Goal: Check status: Check status

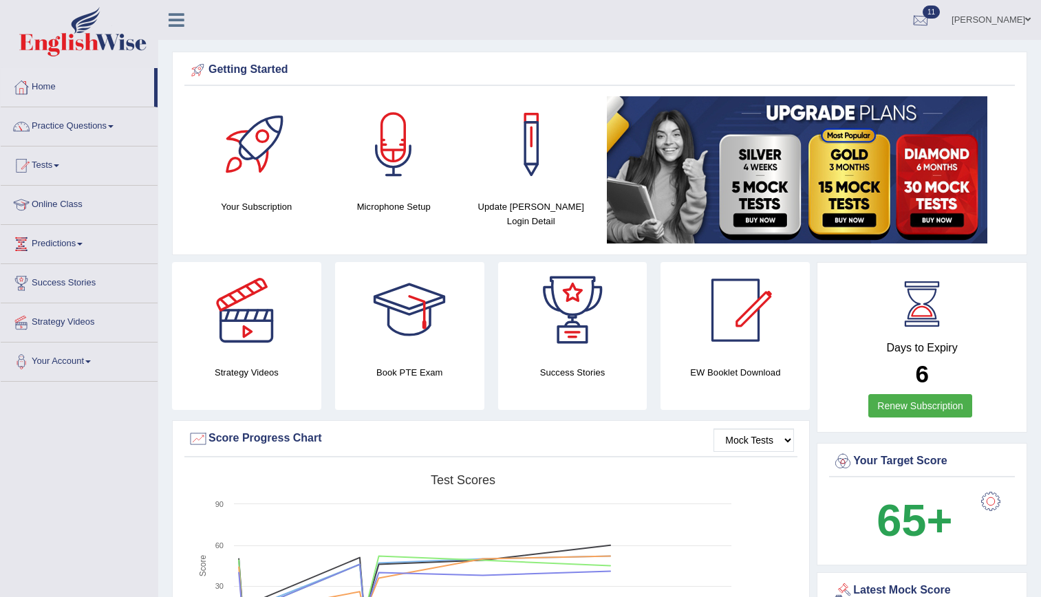
click at [931, 23] on div at bounding box center [920, 20] width 21 height 21
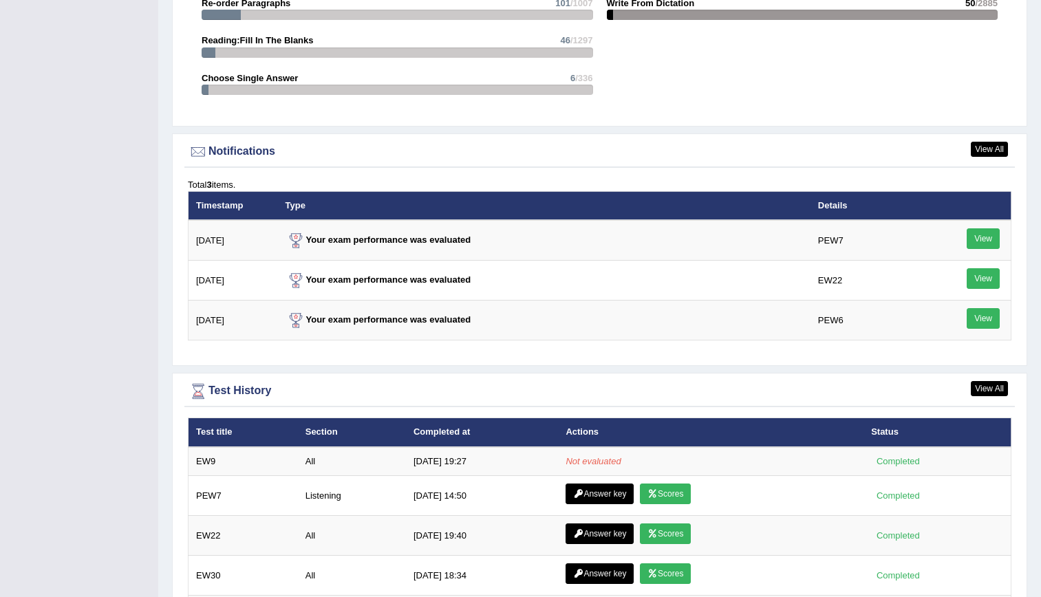
scroll to position [12, 0]
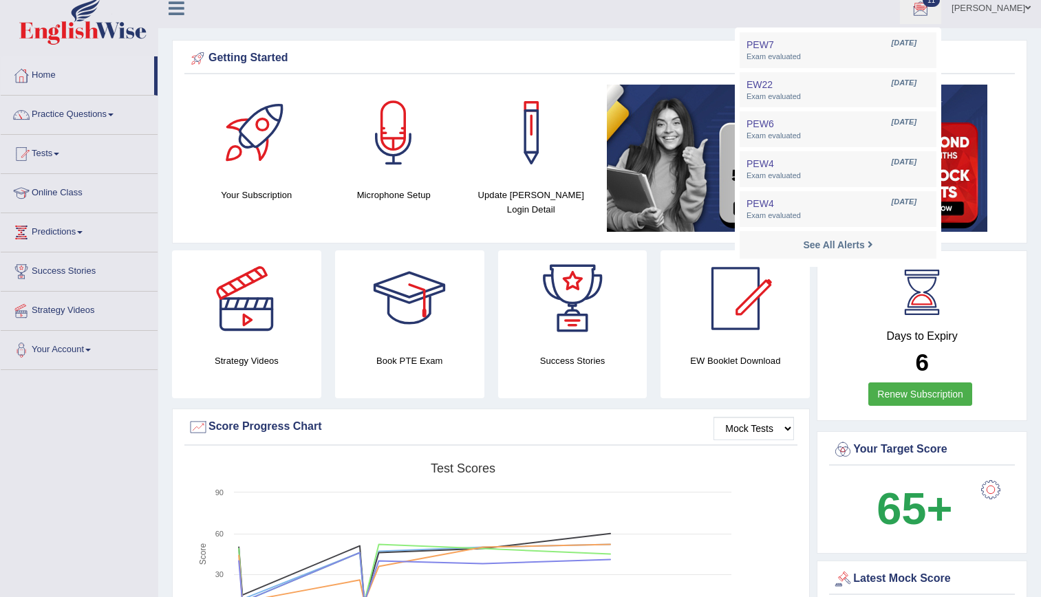
click at [900, 0] on link "11" at bounding box center [920, 6] width 41 height 36
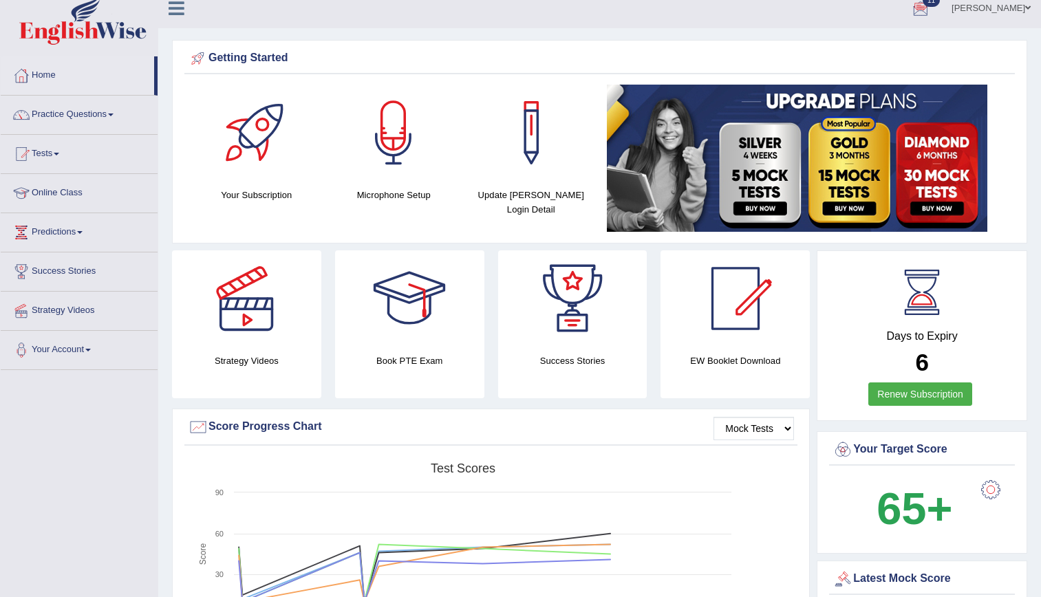
click at [900, 0] on link "11" at bounding box center [920, 6] width 41 height 36
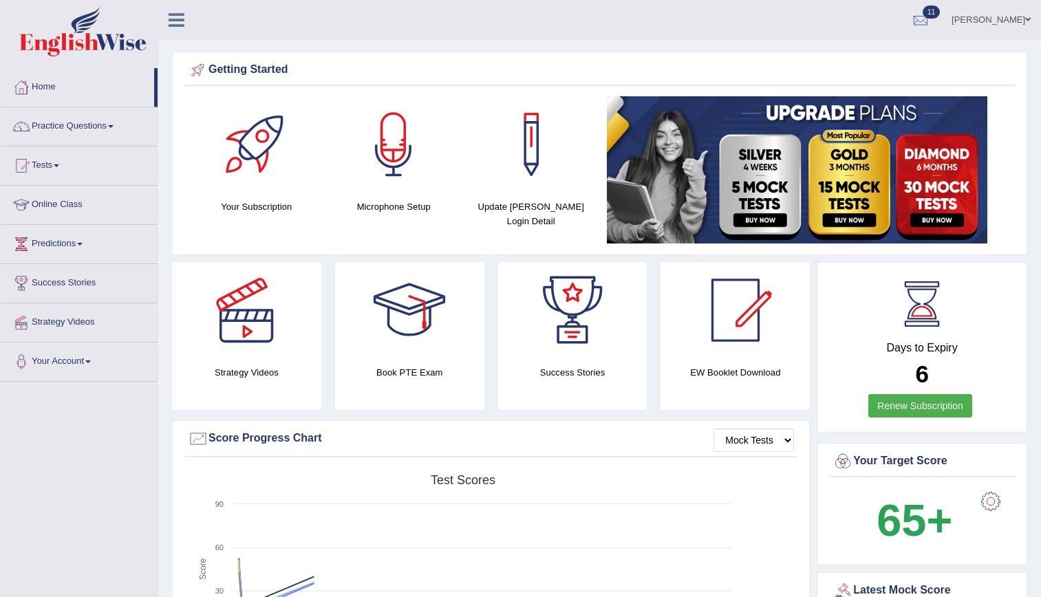
drag, startPoint x: 1001, startPoint y: 45, endPoint x: 1037, endPoint y: 182, distance: 141.5
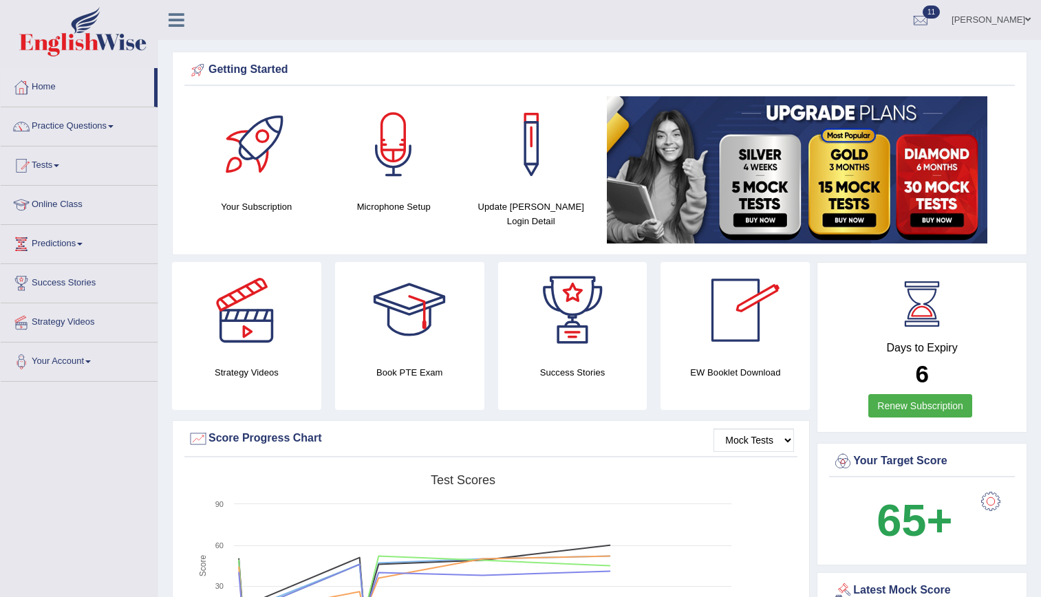
click at [941, 4] on link "11" at bounding box center [920, 18] width 41 height 36
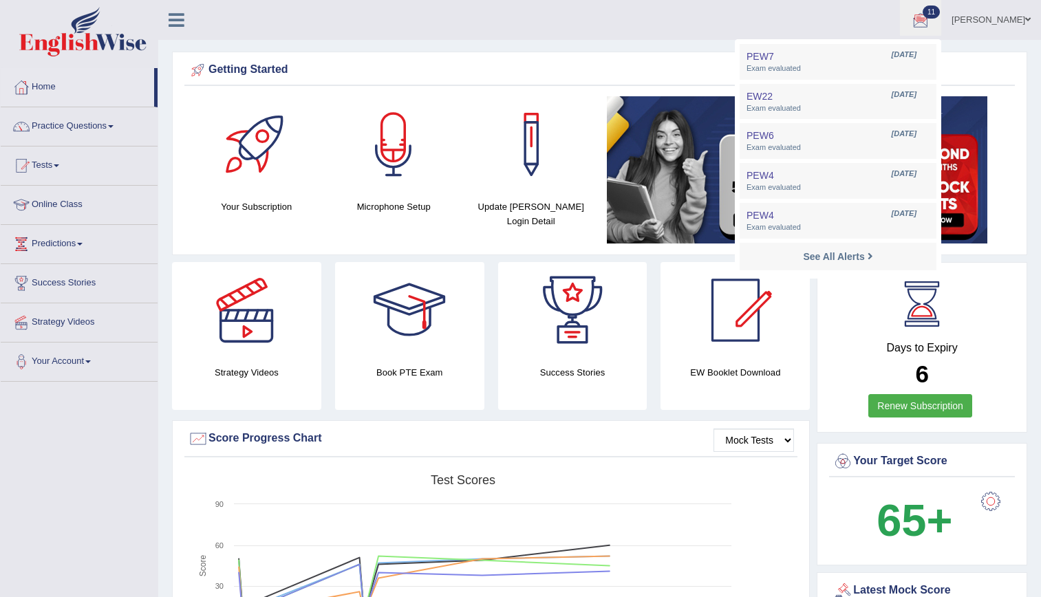
click at [900, 0] on link "11" at bounding box center [920, 18] width 41 height 36
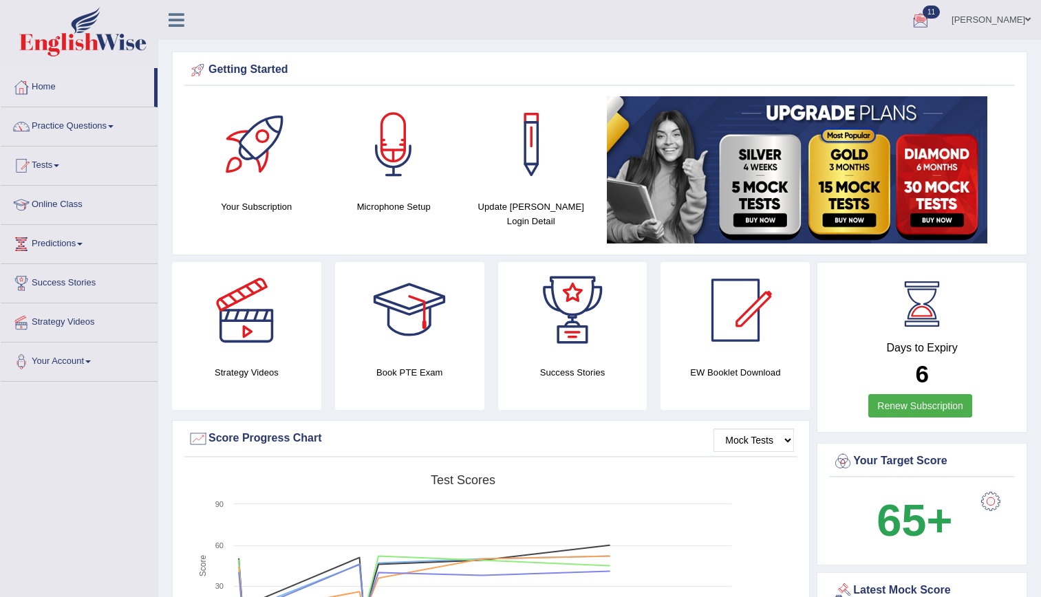
click at [900, 0] on link "11" at bounding box center [920, 18] width 41 height 36
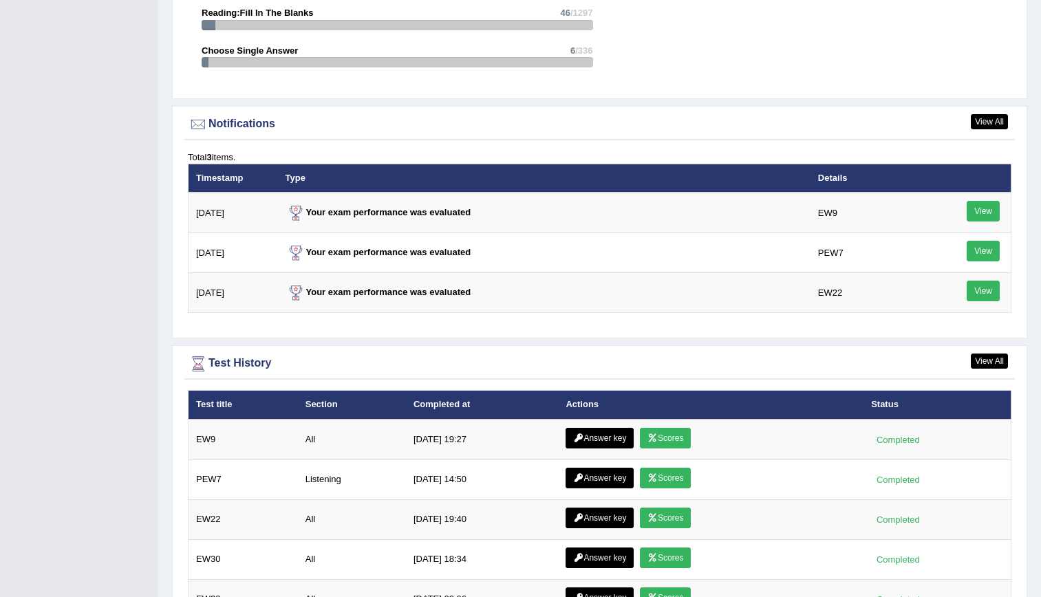
scroll to position [1590, 0]
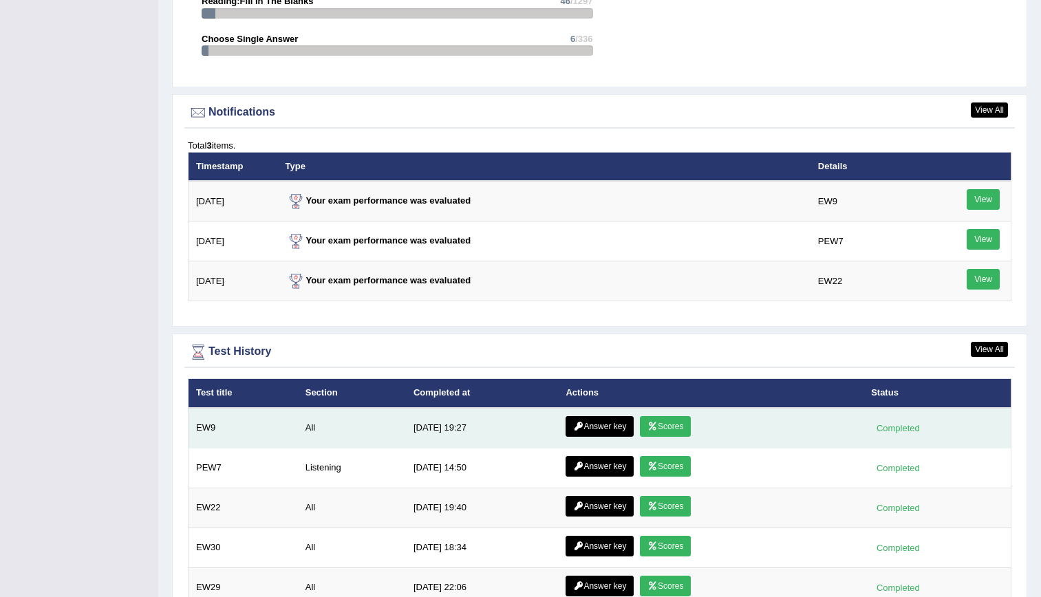
click at [674, 422] on link "Scores" at bounding box center [665, 426] width 51 height 21
click at [624, 429] on link "Answer key" at bounding box center [600, 426] width 68 height 21
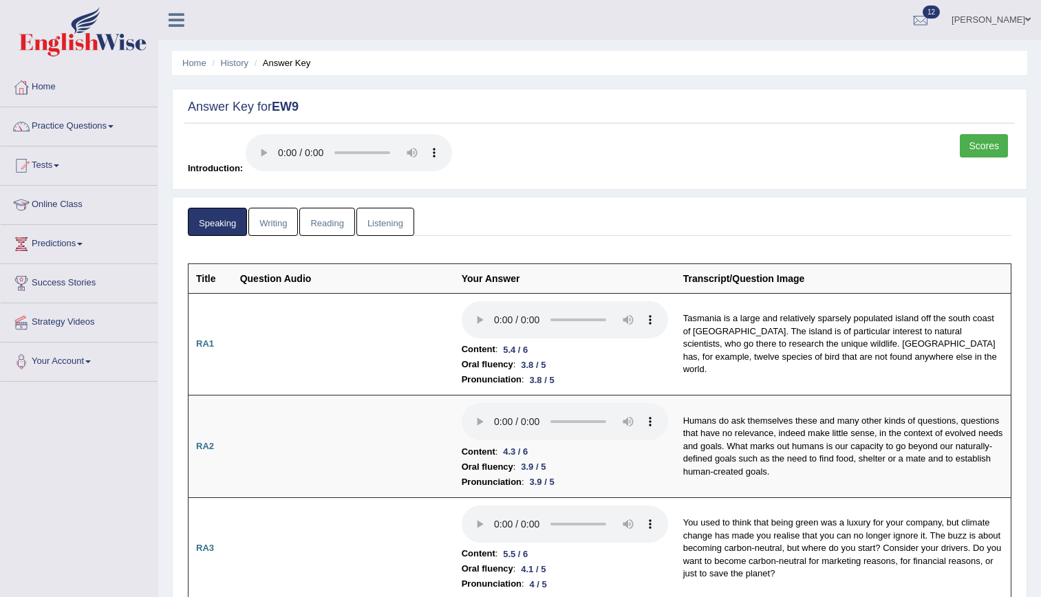
click at [328, 217] on link "Reading" at bounding box center [326, 222] width 55 height 28
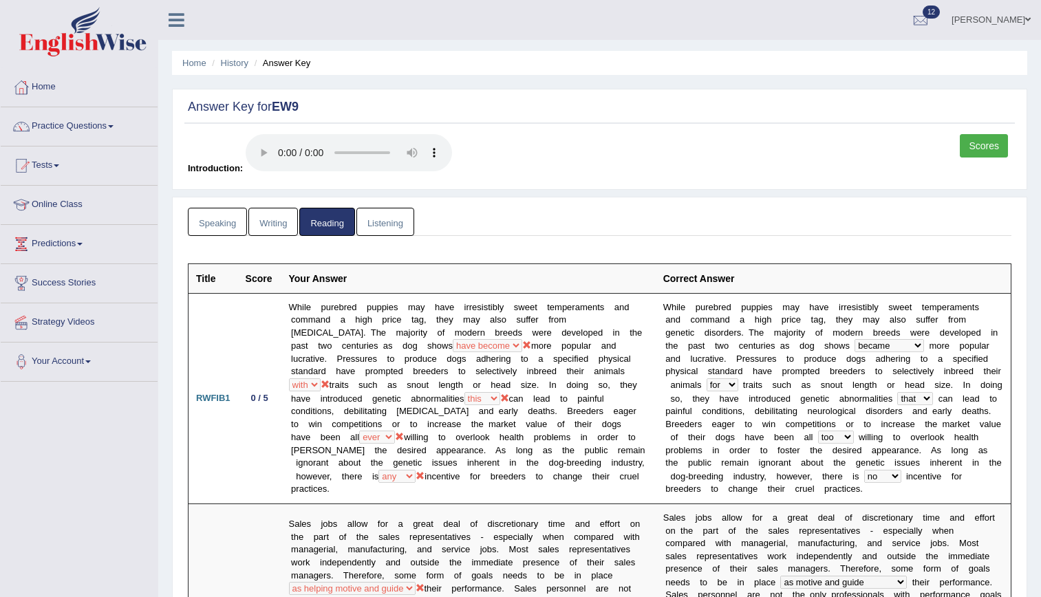
click at [388, 216] on link "Listening" at bounding box center [385, 222] width 58 height 28
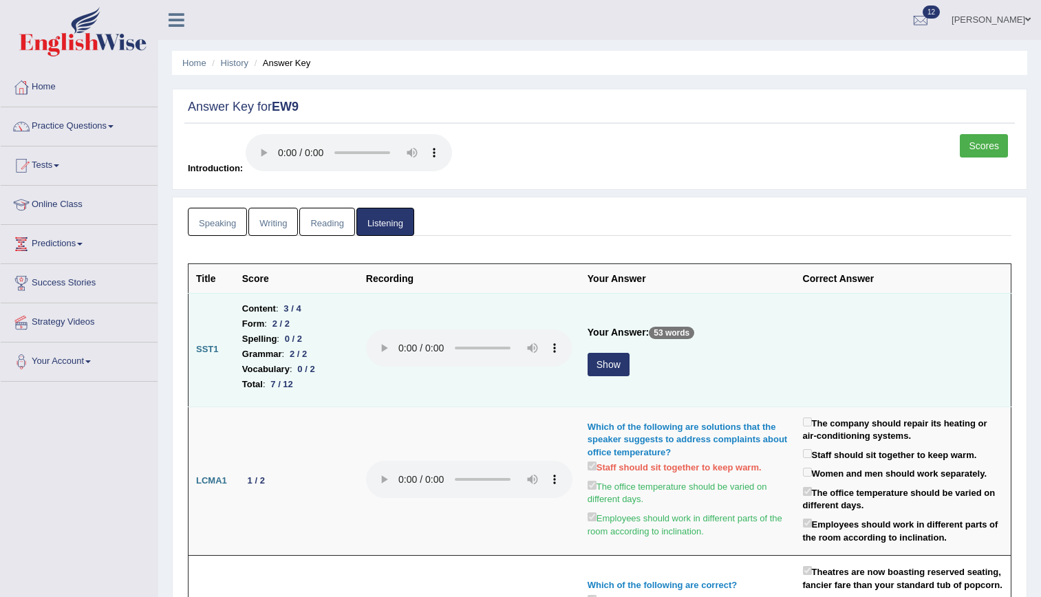
click at [609, 354] on button "Show" at bounding box center [609, 364] width 42 height 23
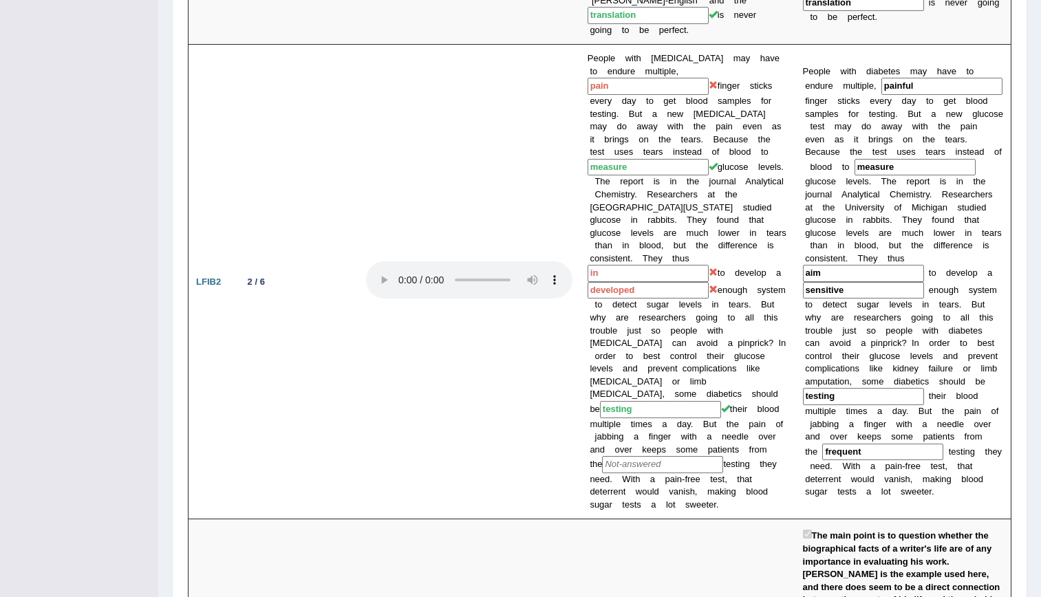
scroll to position [1159, 0]
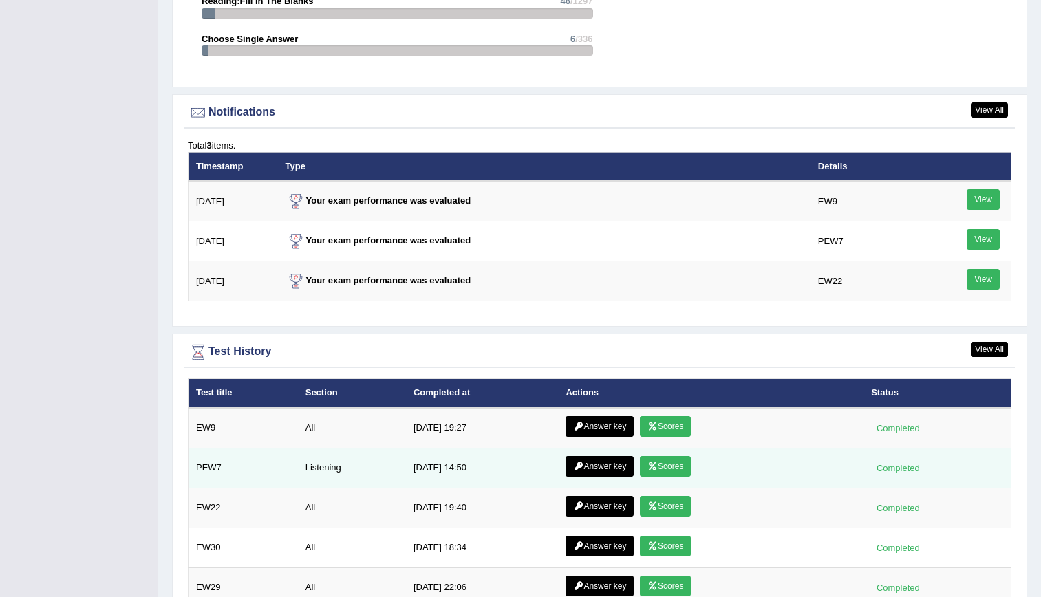
scroll to position [1590, 0]
click at [669, 460] on link "Scores" at bounding box center [665, 466] width 51 height 21
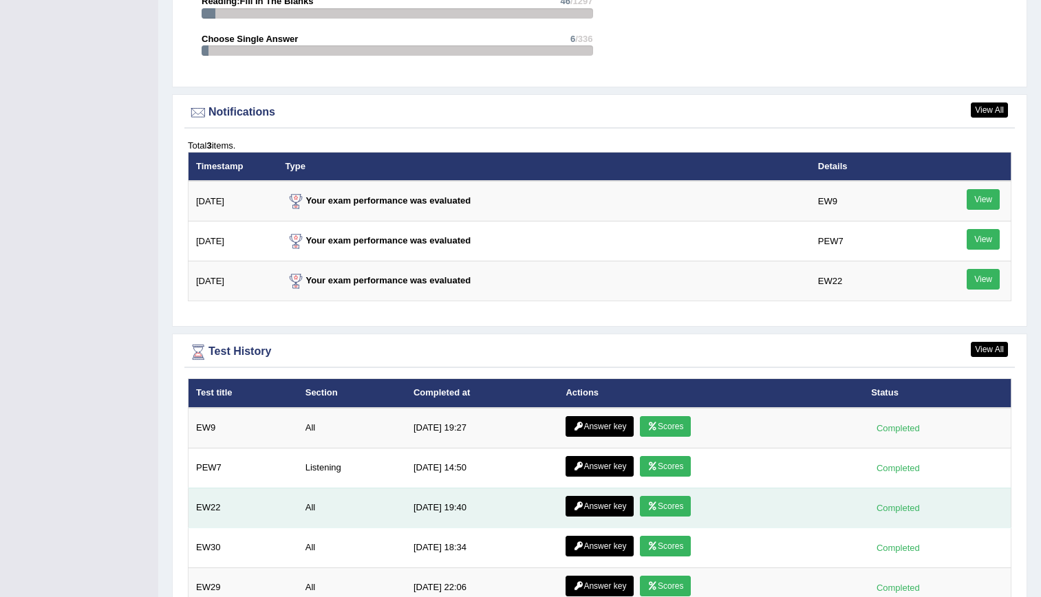
click at [669, 511] on link "Scores" at bounding box center [665, 506] width 51 height 21
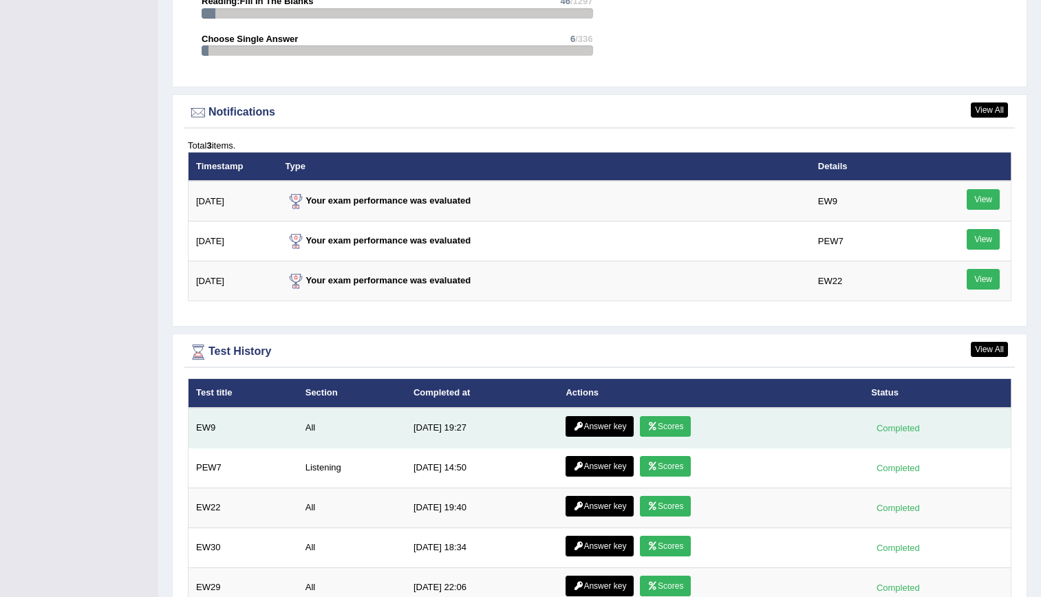
click at [670, 417] on link "Scores" at bounding box center [665, 426] width 51 height 21
click at [614, 428] on link "Answer key" at bounding box center [600, 426] width 68 height 21
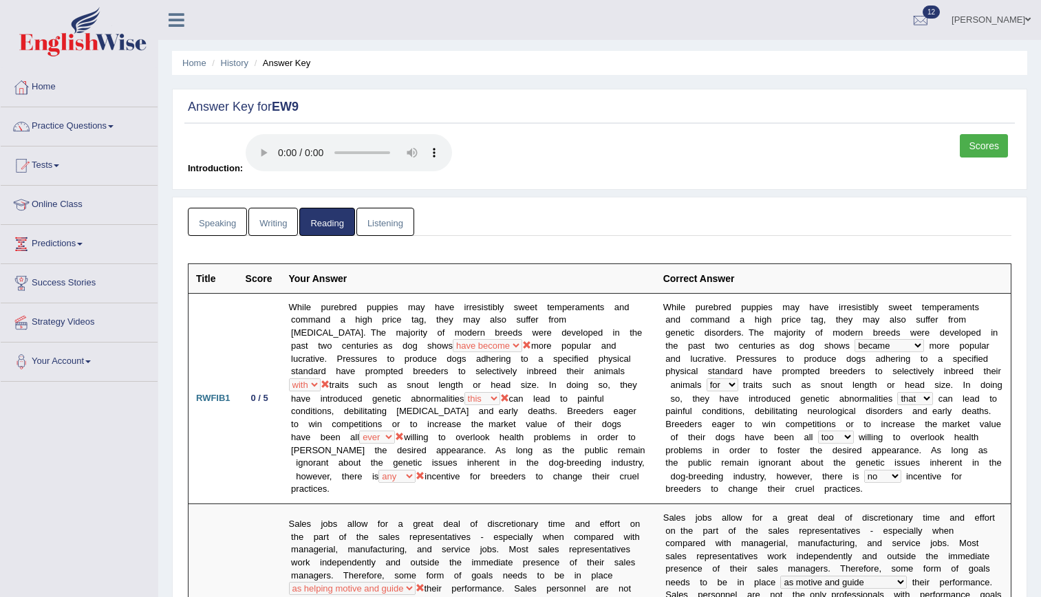
click at [262, 223] on link "Writing" at bounding box center [273, 222] width 50 height 28
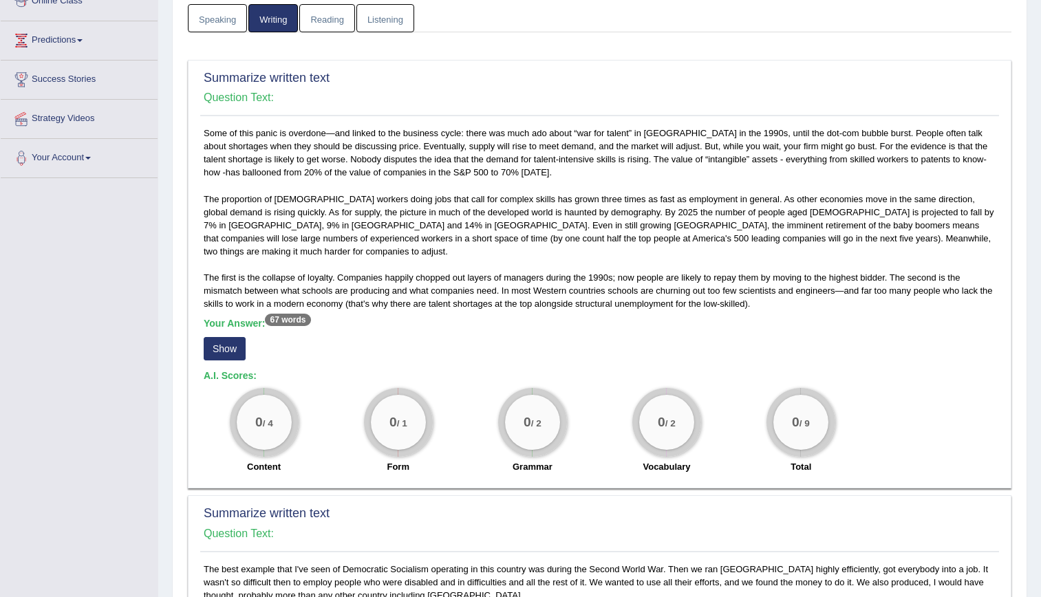
scroll to position [193, 0]
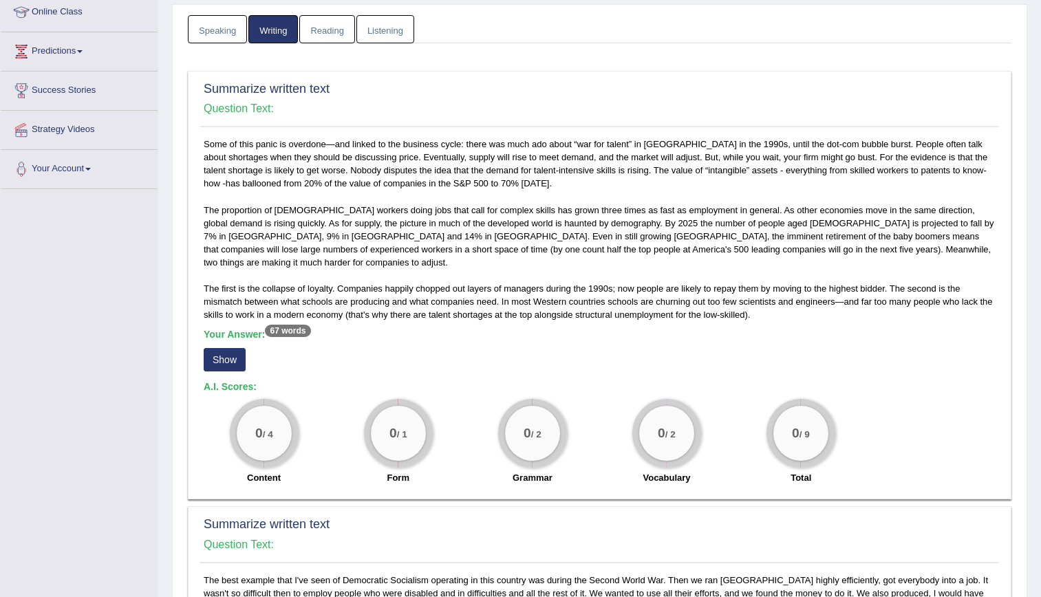
click at [231, 355] on button "Show" at bounding box center [225, 359] width 42 height 23
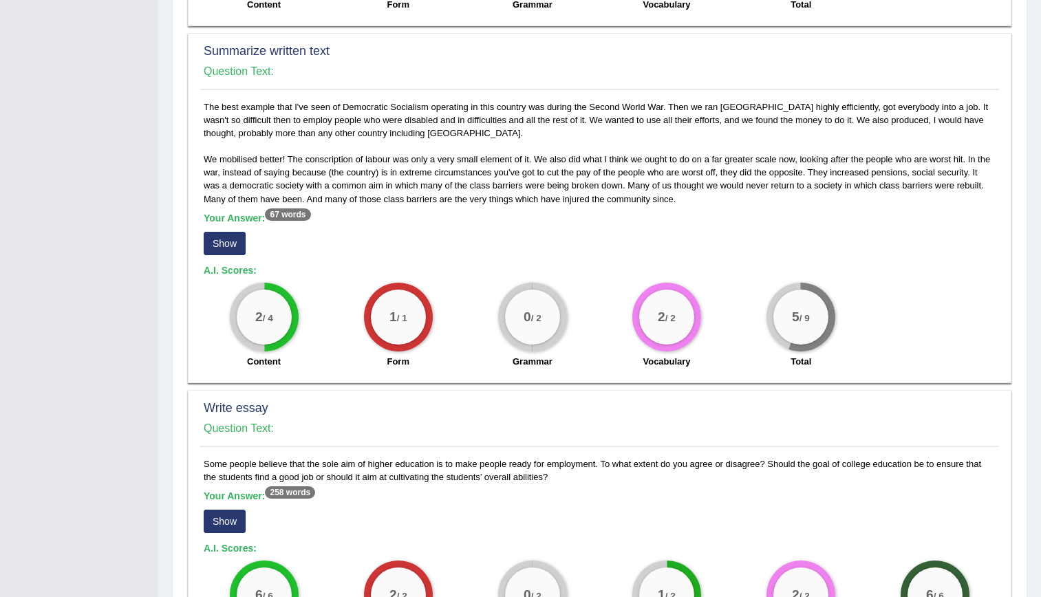
scroll to position [684, 0]
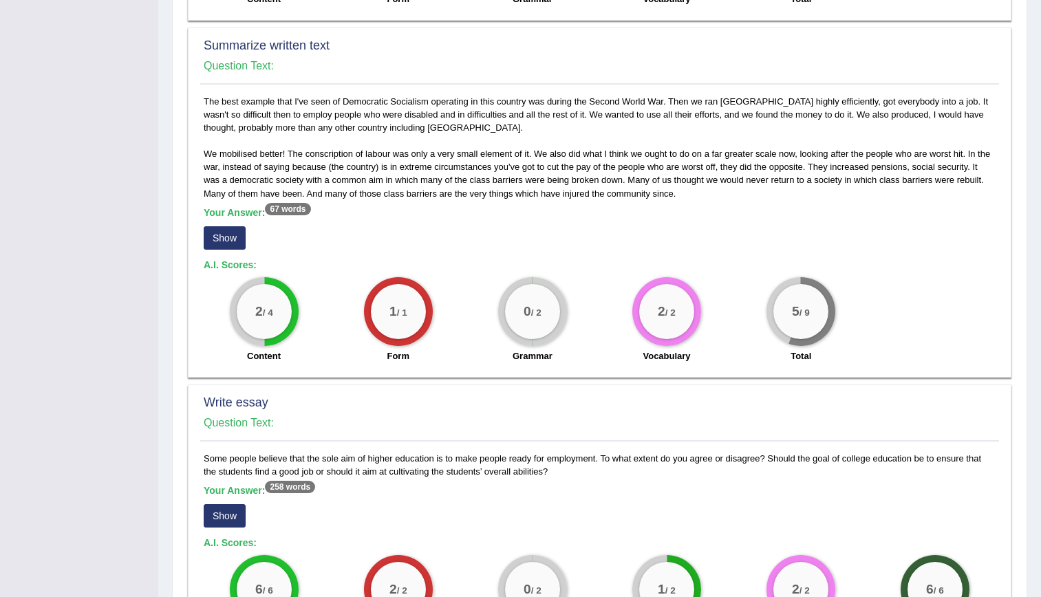
click at [223, 226] on button "Show" at bounding box center [225, 237] width 42 height 23
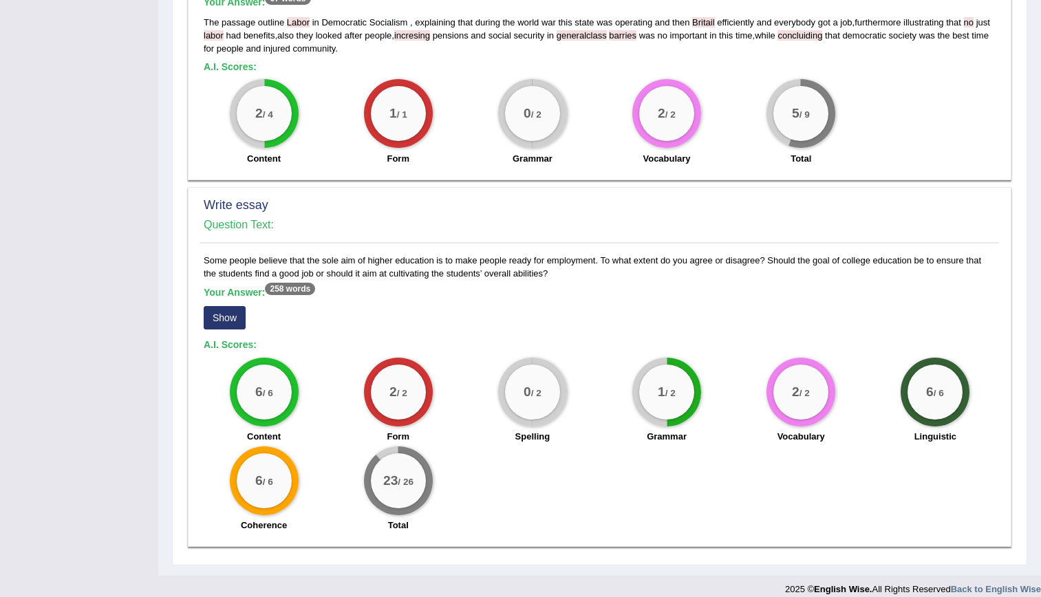
scroll to position [40, 0]
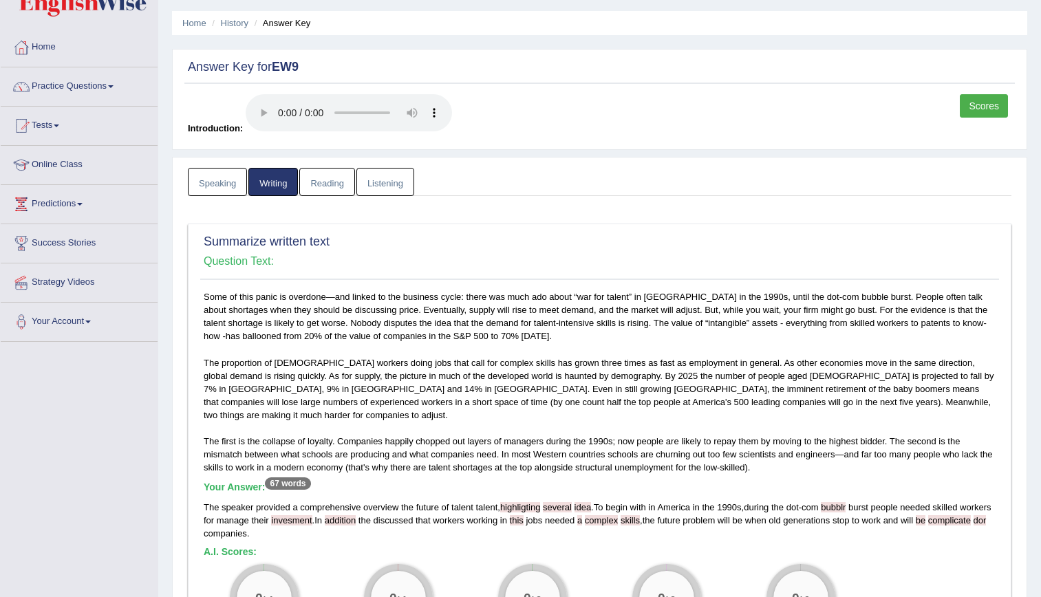
click at [235, 169] on link "Speaking" at bounding box center [217, 182] width 59 height 28
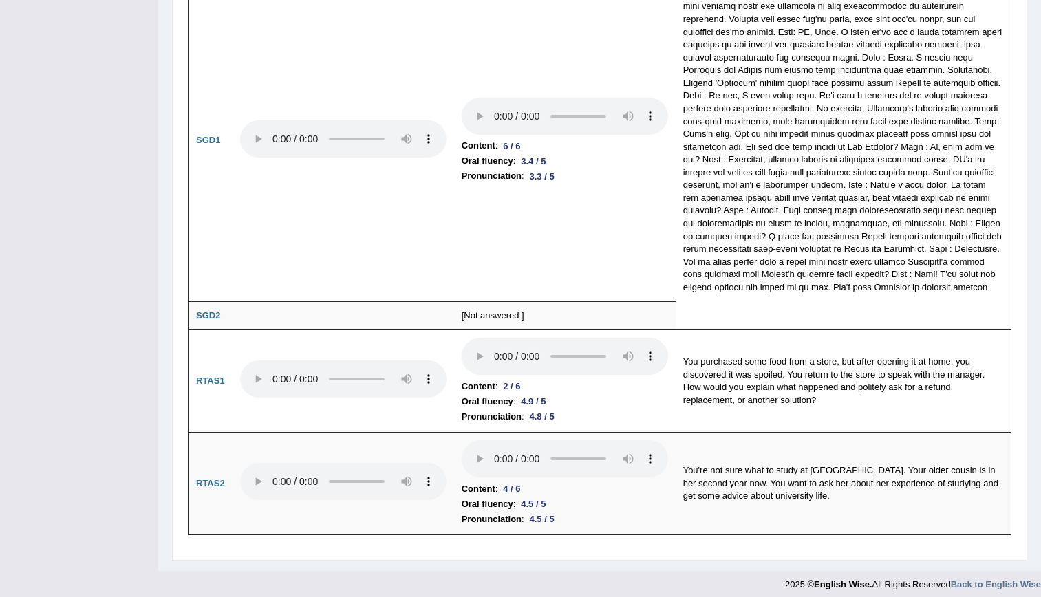
scroll to position [3044, 0]
